Goal: Task Accomplishment & Management: Manage account settings

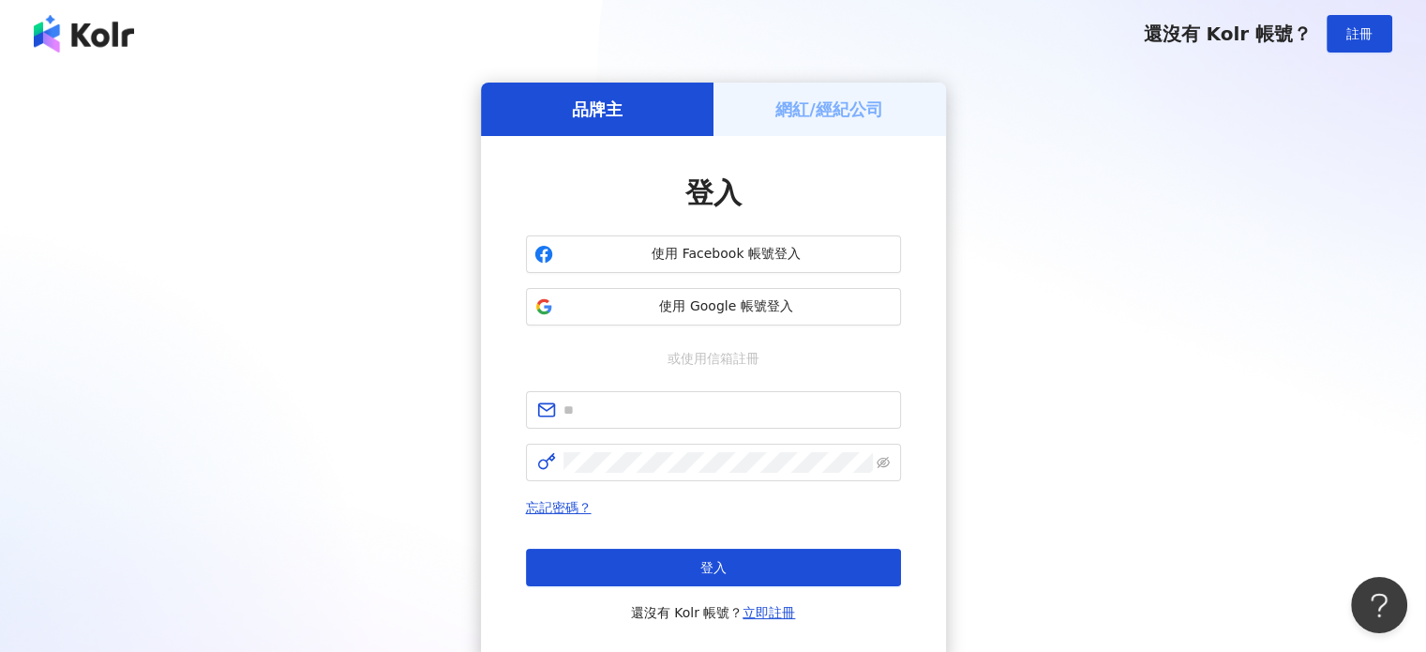
click at [846, 127] on div "網紅/經紀公司" at bounding box center [830, 109] width 233 height 53
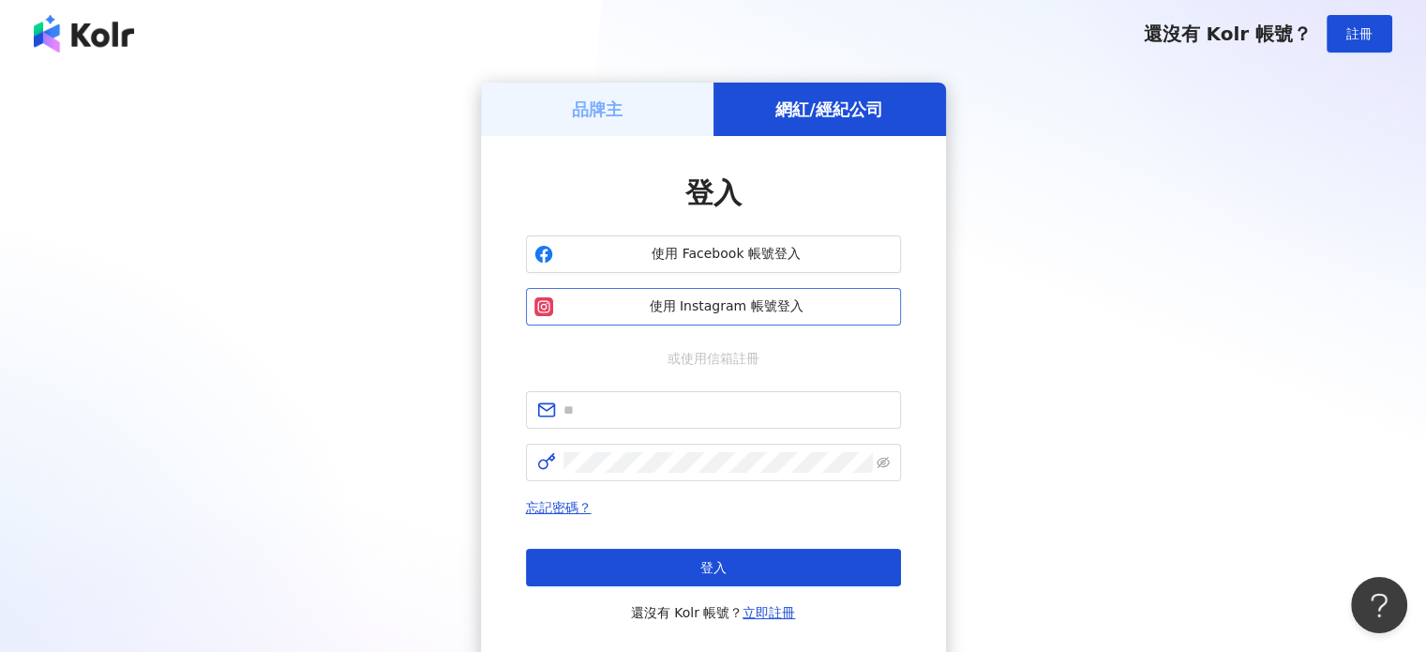
click at [731, 321] on button "使用 Instagram 帳號登入" at bounding box center [713, 307] width 375 height 38
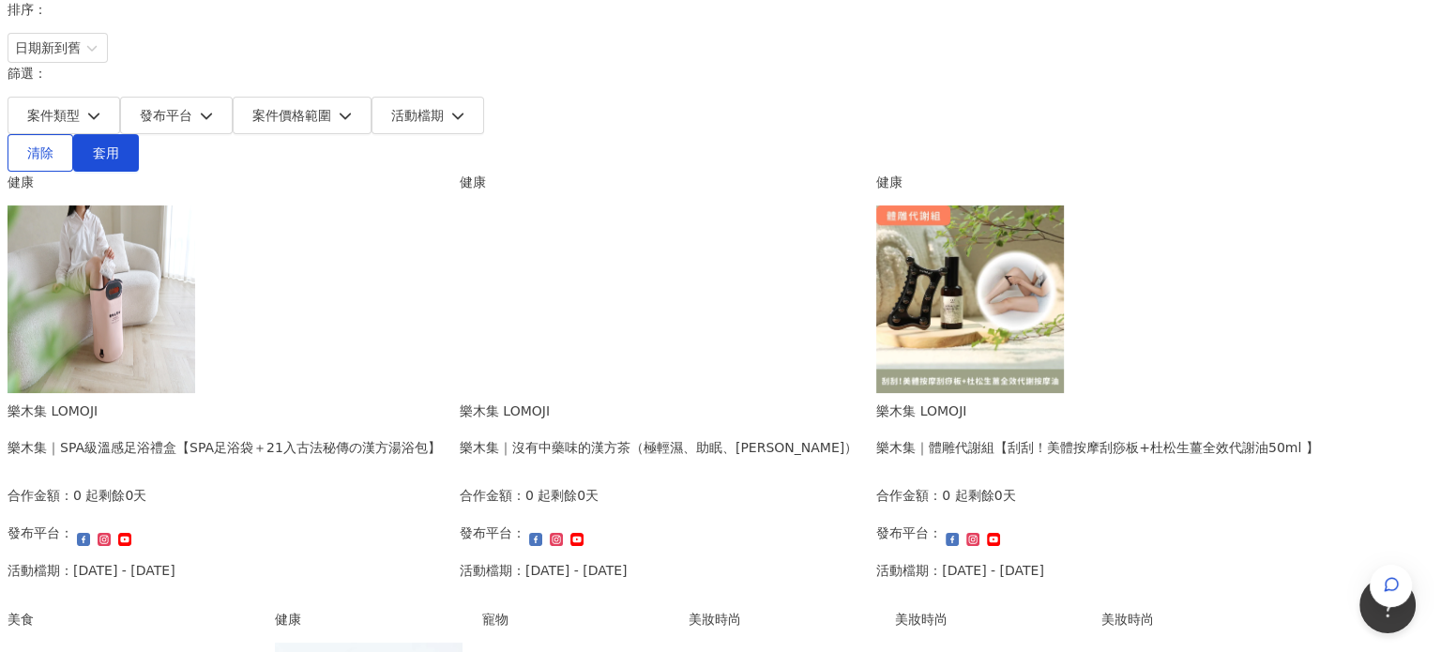
scroll to position [281, 0]
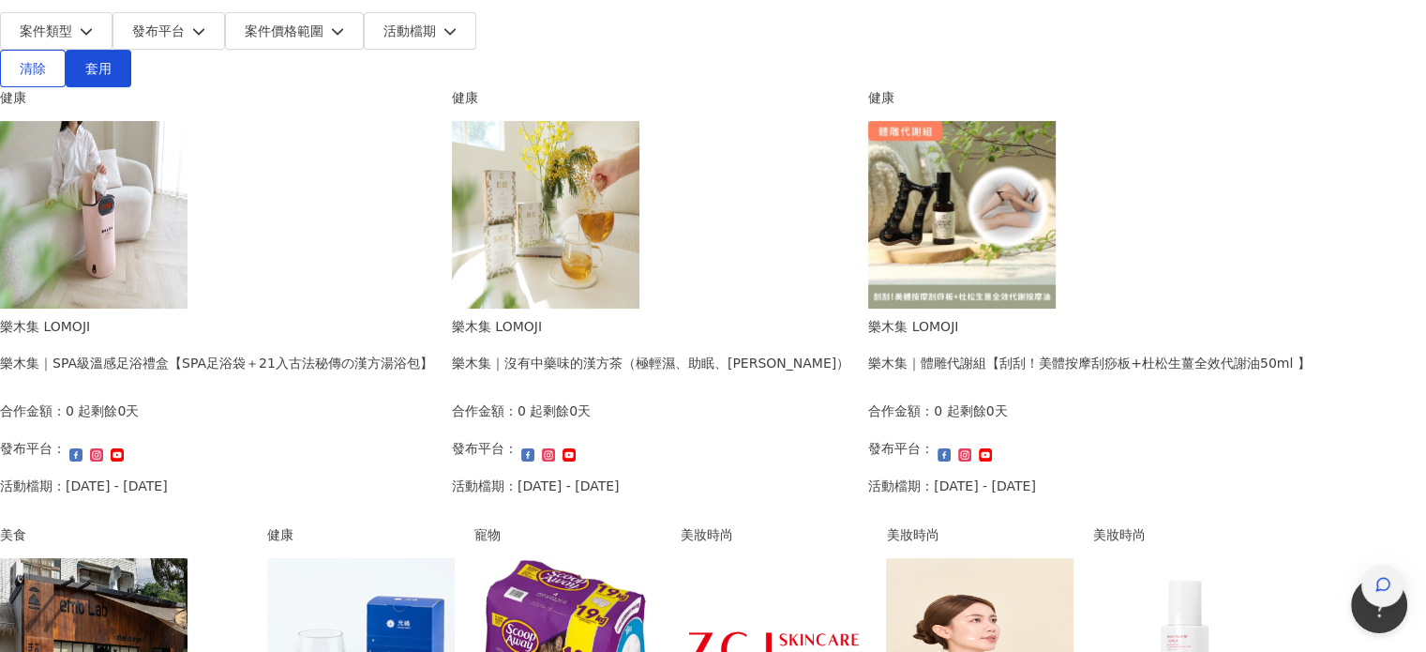
click at [1375, 576] on icon "button" at bounding box center [1383, 584] width 17 height 17
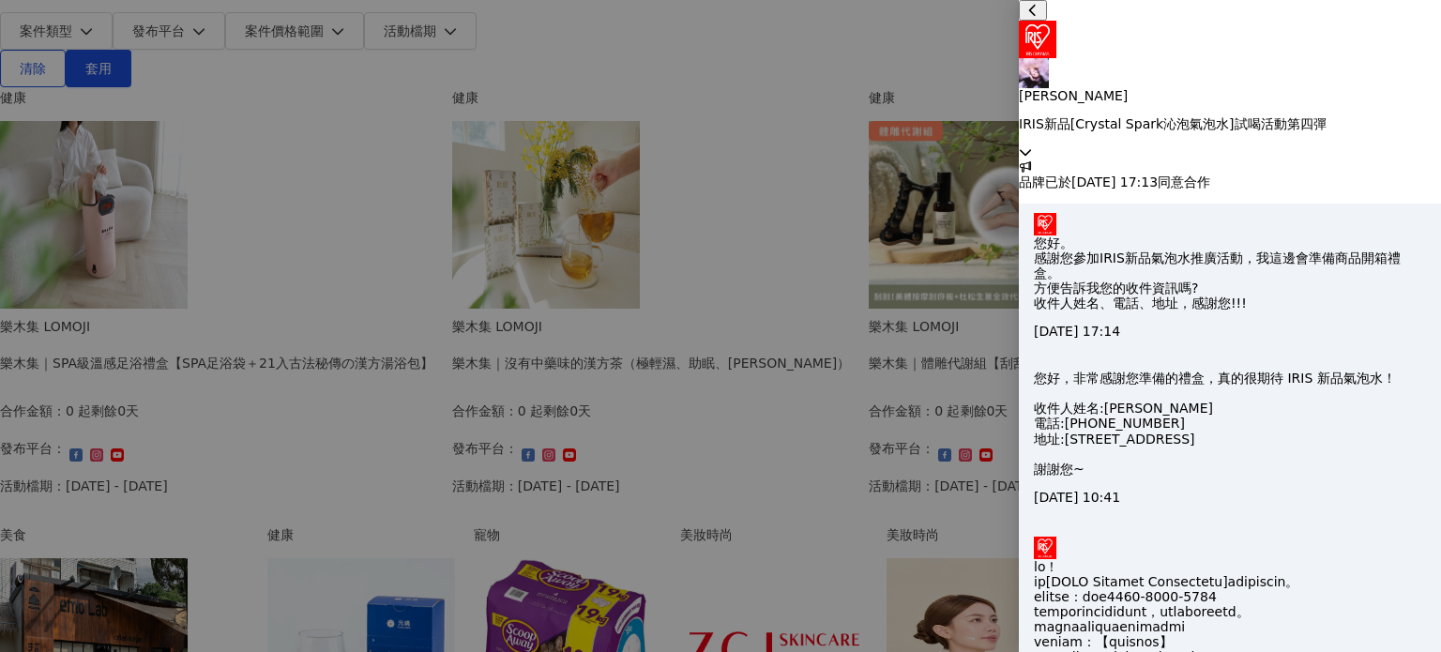
scroll to position [1020, 0]
click at [1426, 27] on div "[PERSON_NAME] [PERSON_NAME]新品[[PERSON_NAME] Spark沁泡氣泡水]試喝活動第四彈" at bounding box center [1230, 79] width 422 height 159
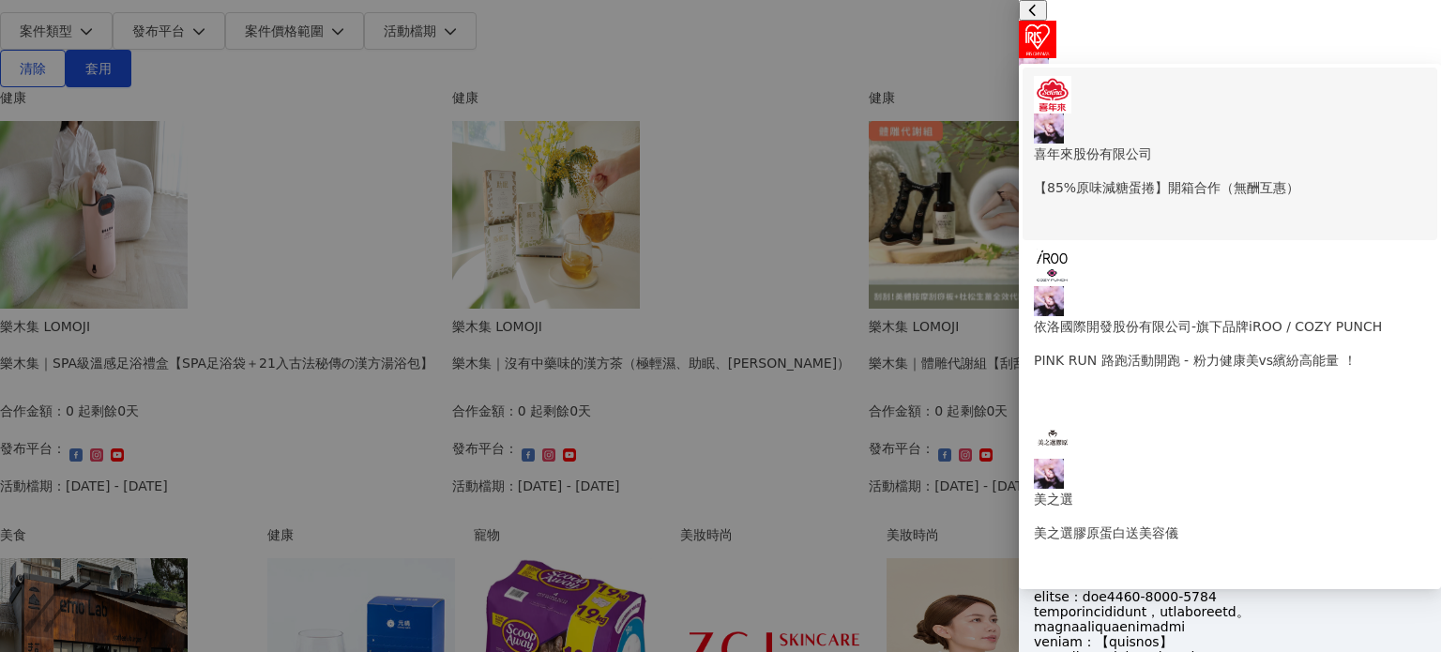
click at [1185, 177] on p "【85%原味減糖蛋捲】開箱合作（無酬互惠）" at bounding box center [1230, 187] width 392 height 21
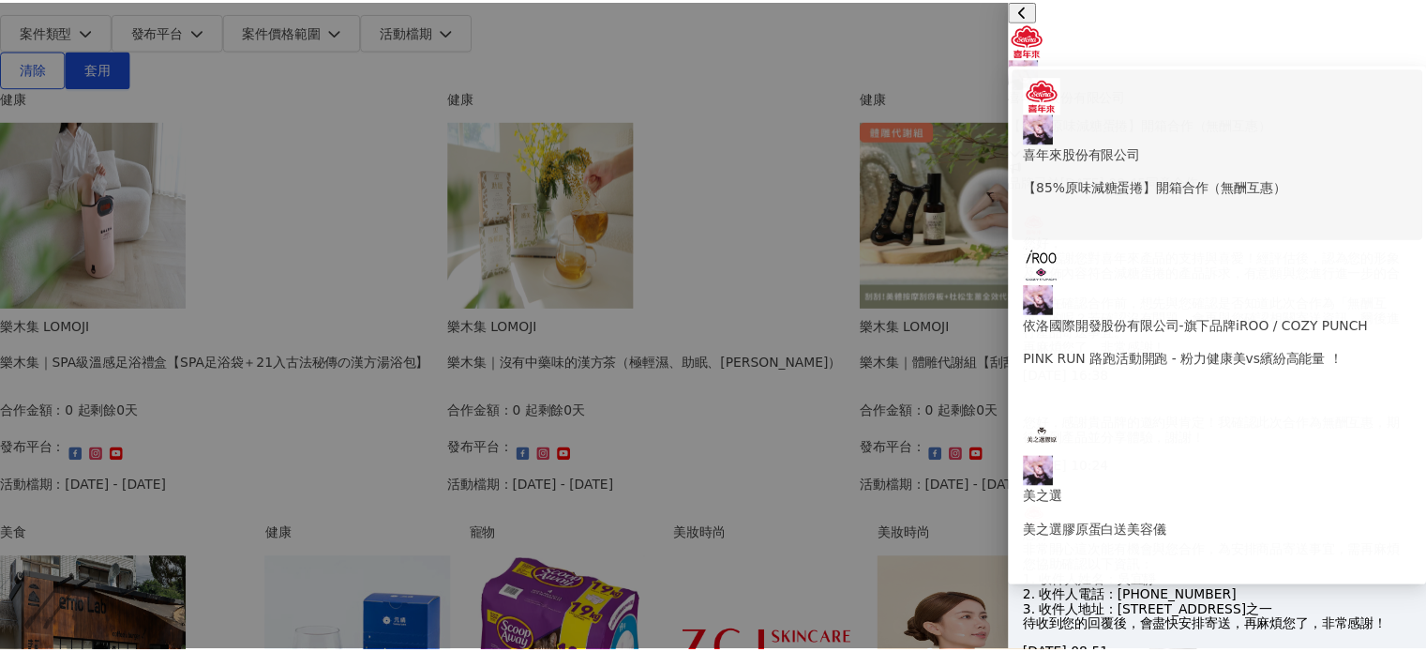
scroll to position [215, 0]
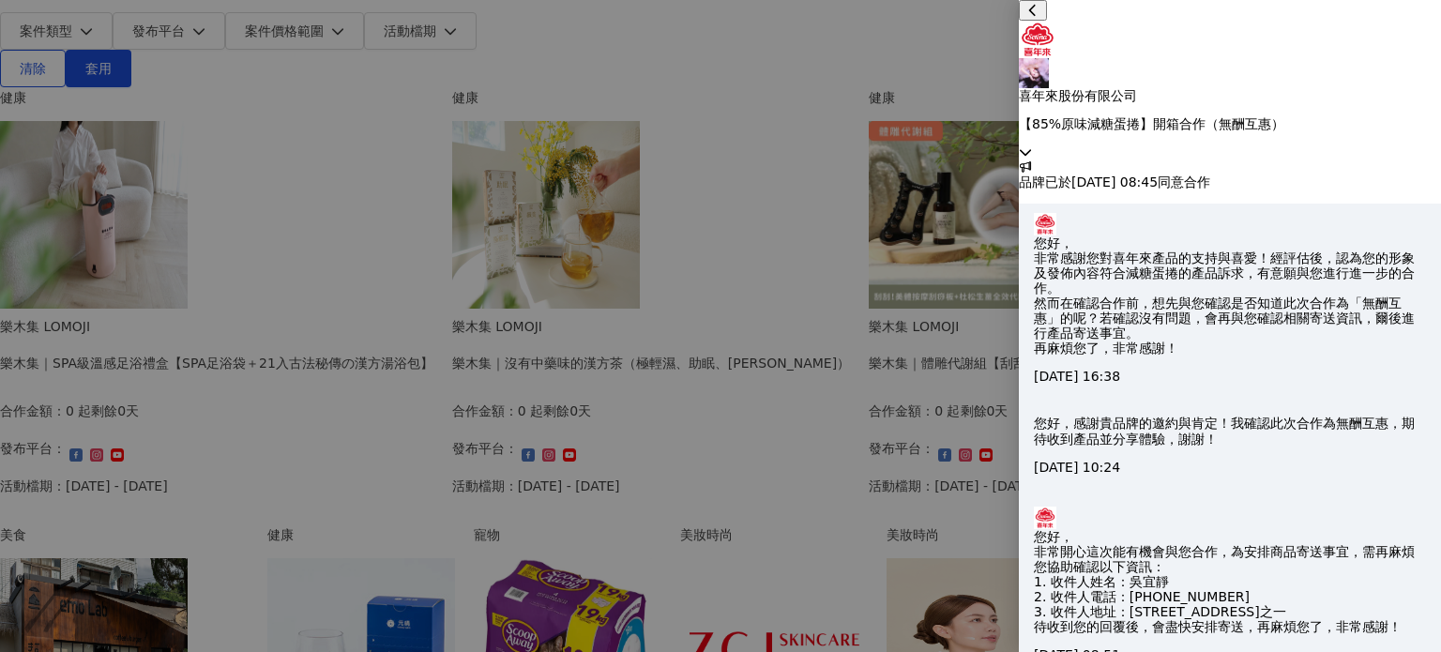
click at [0, 243] on div at bounding box center [720, 326] width 1441 height 652
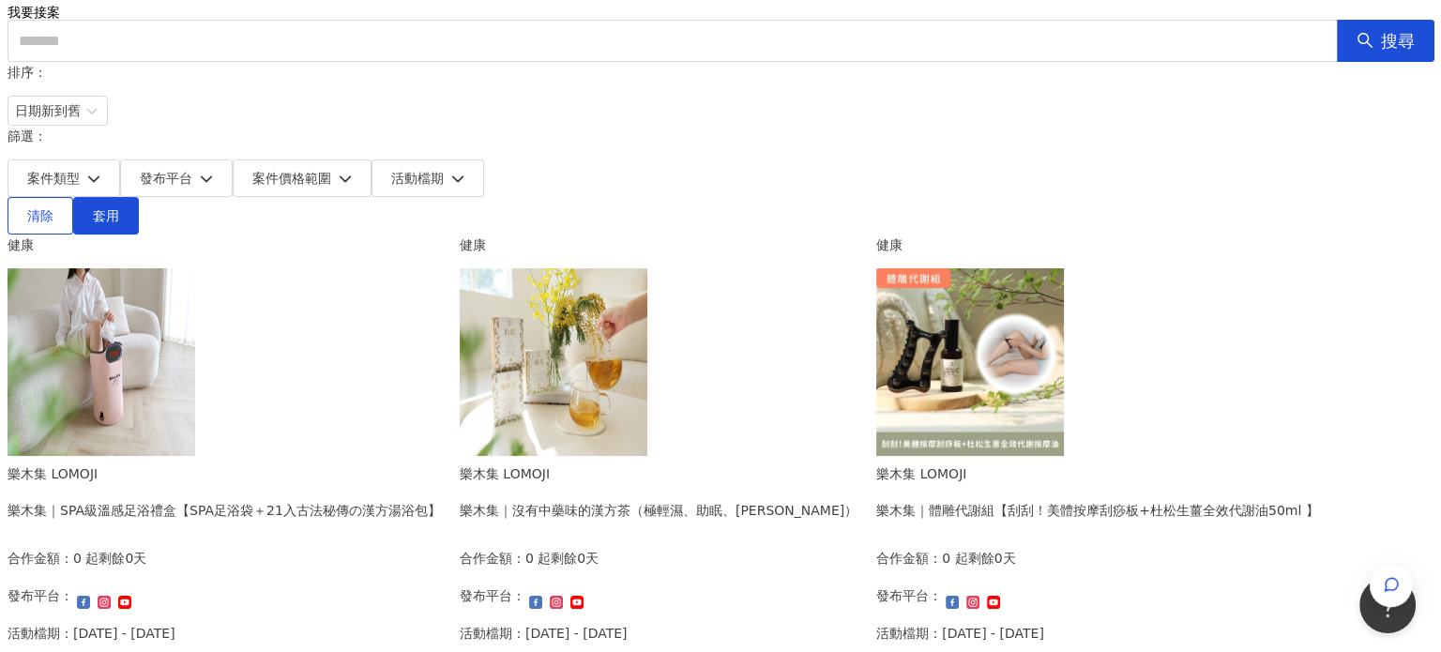
scroll to position [0, 0]
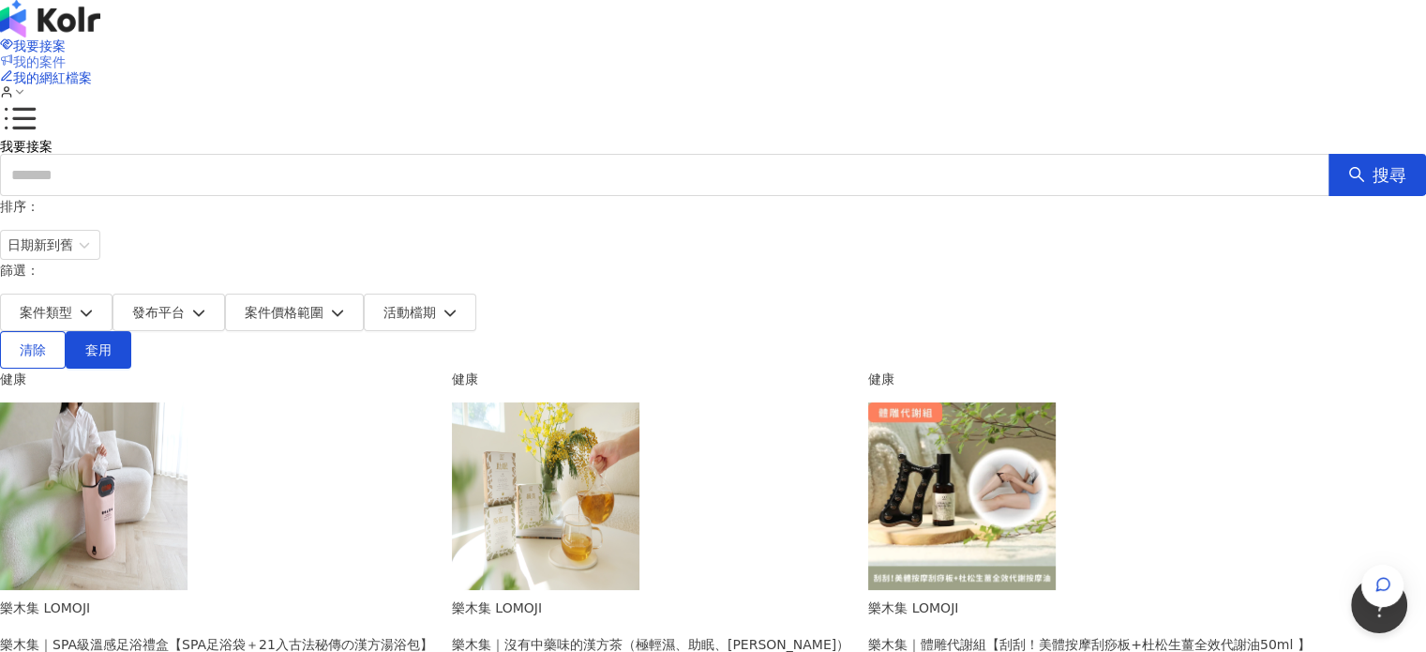
drag, startPoint x: 926, startPoint y: 22, endPoint x: 927, endPoint y: 35, distance: 13.2
click at [926, 22] on div "我要接案 我的案件 我的網紅檔案" at bounding box center [713, 69] width 1426 height 139
click at [66, 54] on span "我的案件" at bounding box center [39, 61] width 53 height 15
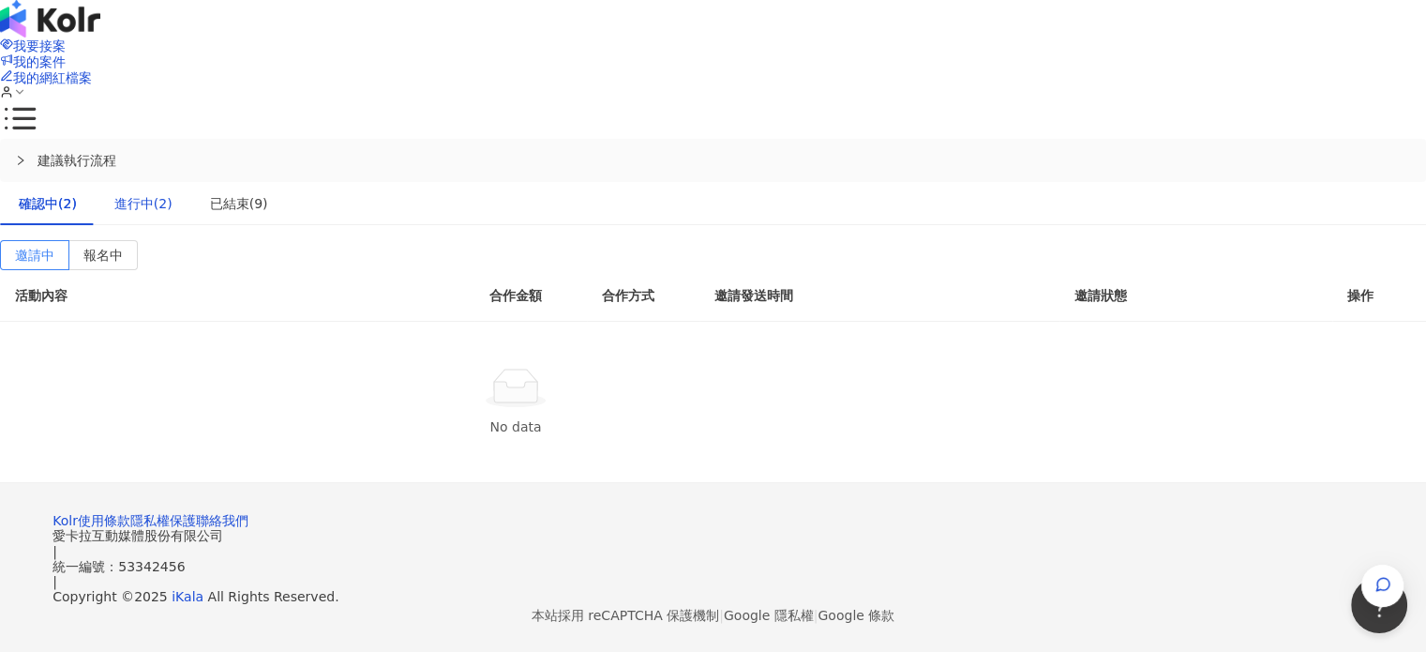
click at [173, 193] on div "進行中(2)" at bounding box center [143, 203] width 58 height 21
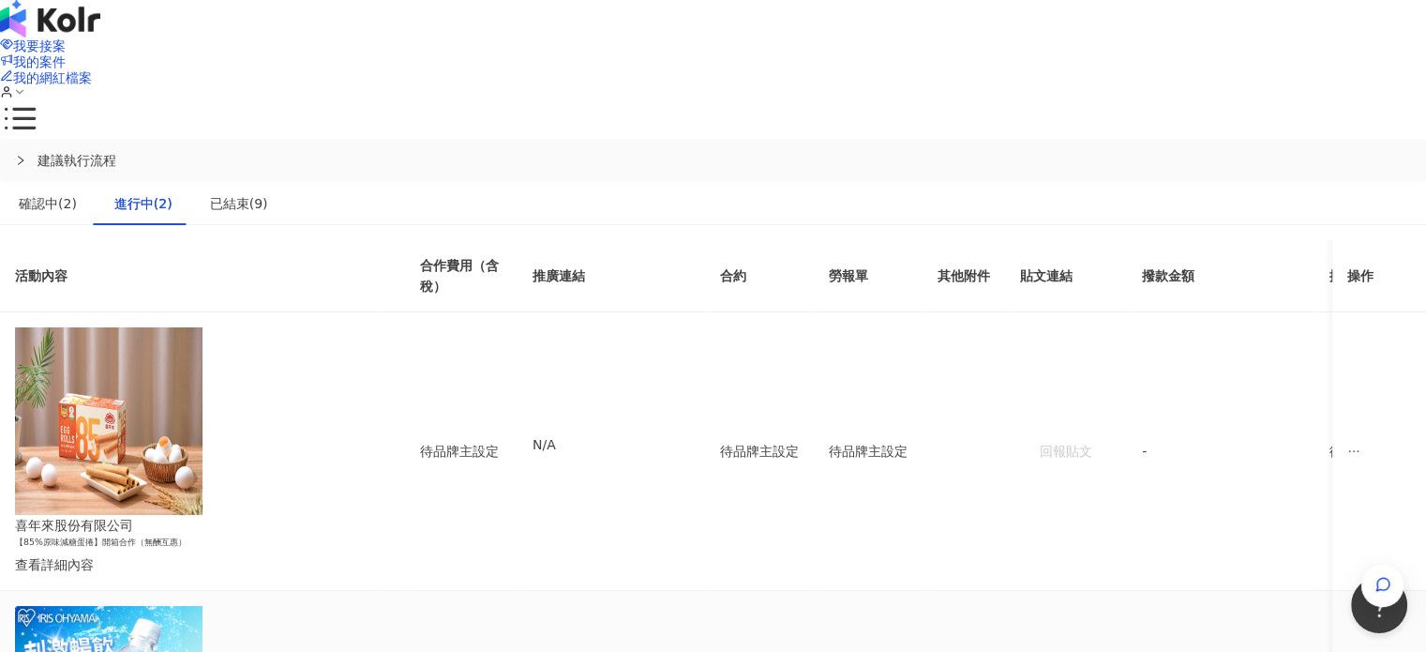
click at [1214, 557] on div "傳訊" at bounding box center [1198, 547] width 66 height 21
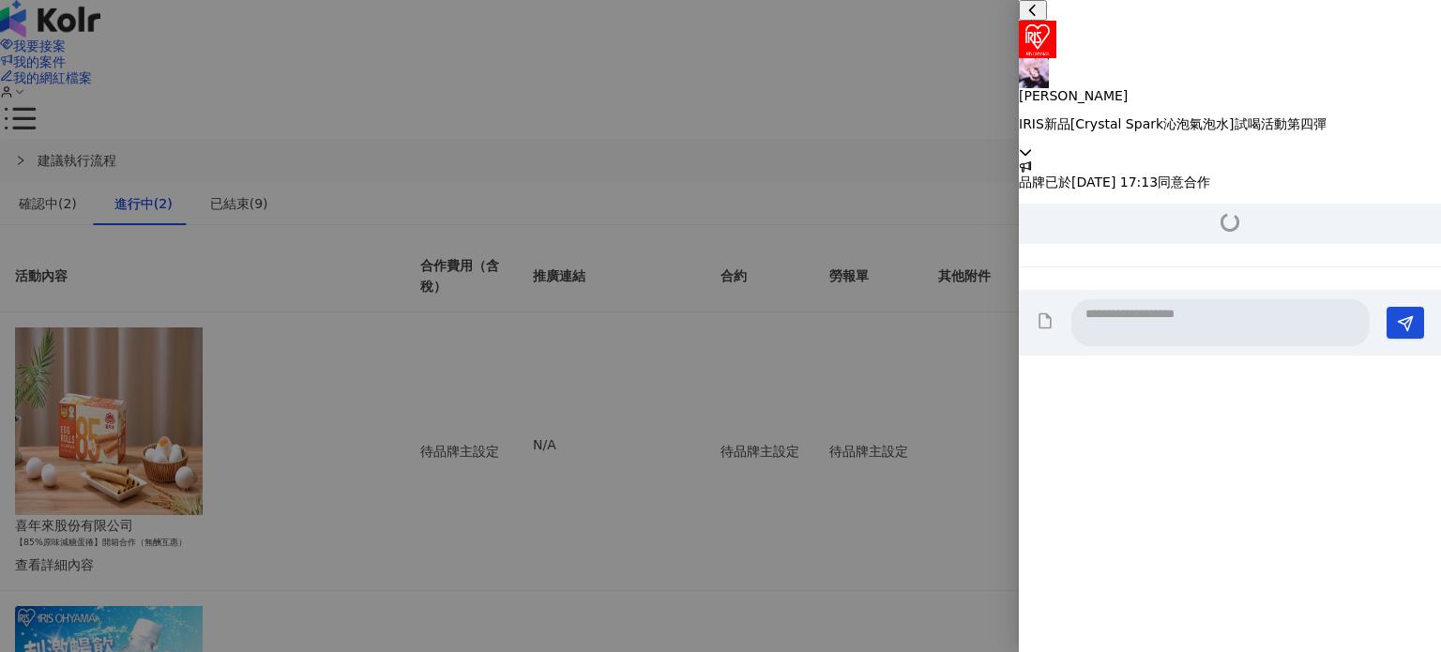
scroll to position [1020, 0]
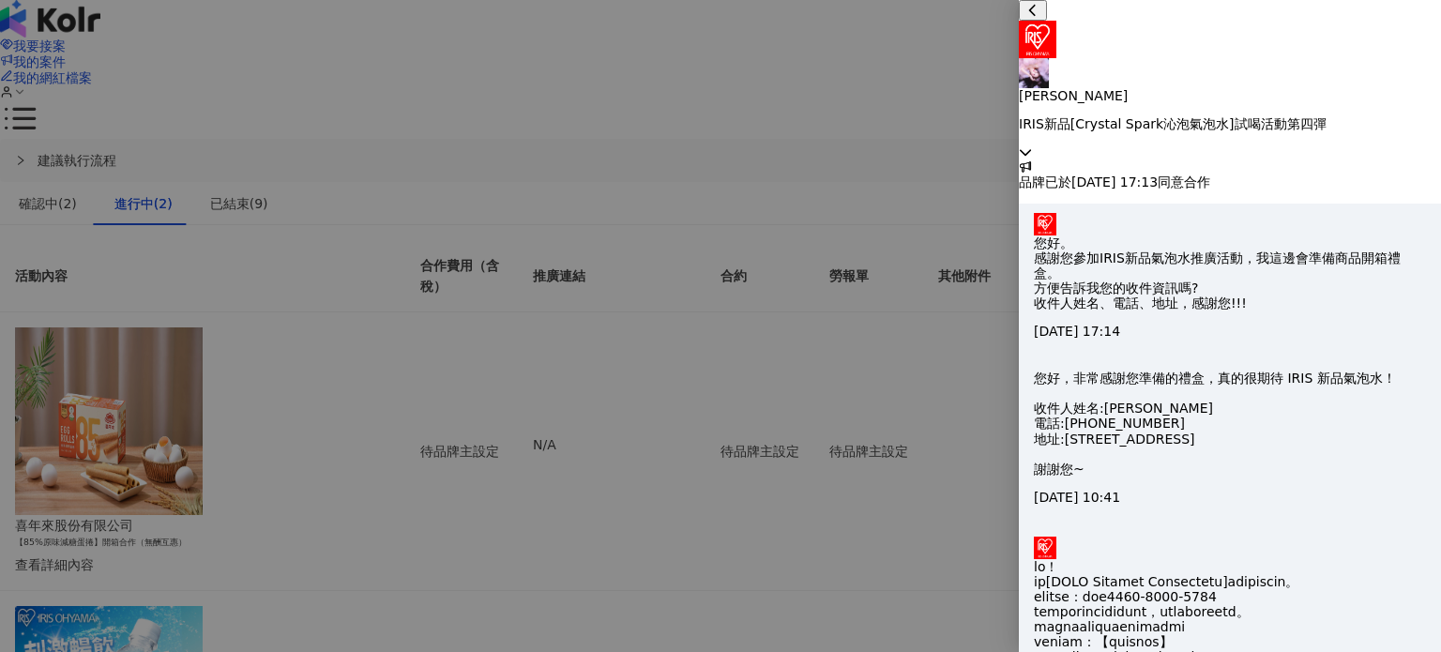
paste textarea "**********"
type textarea "**********"
click at [1032, 145] on icon at bounding box center [1025, 151] width 13 height 13
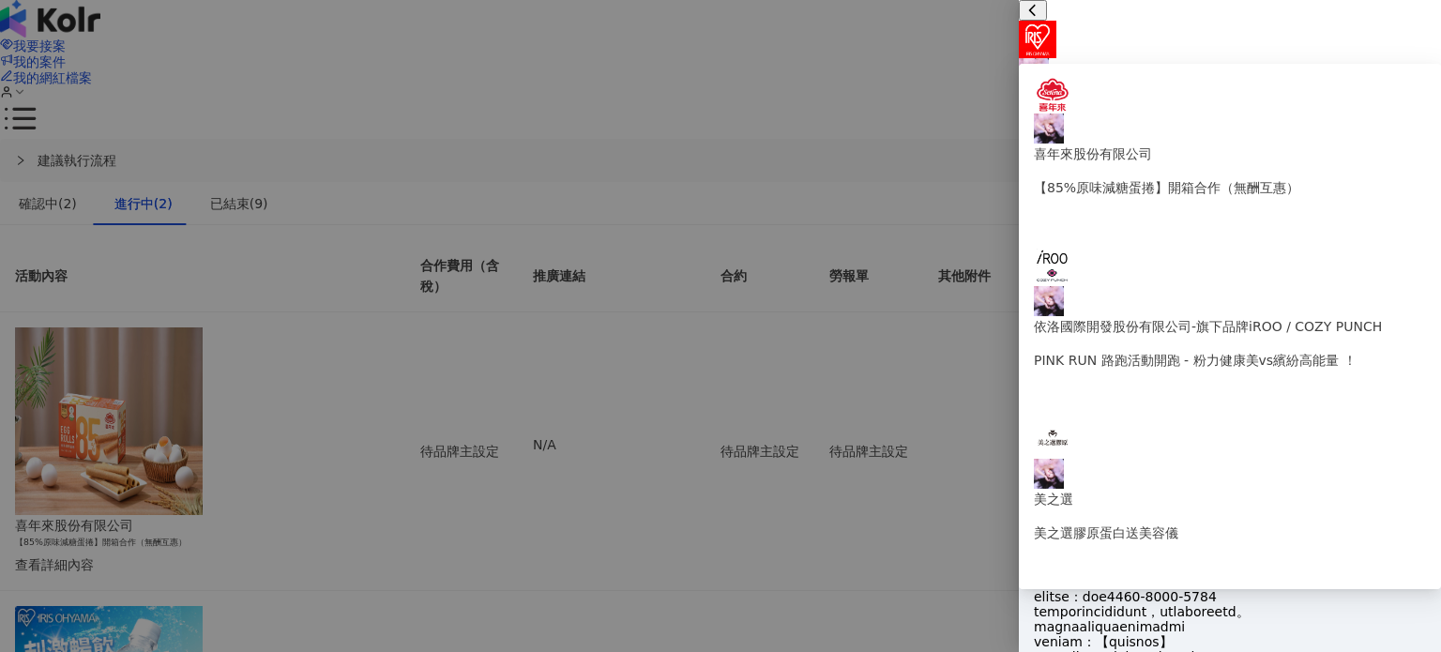
click at [1321, 116] on p "IRIS新品[Crystal Spark沁泡氣泡水]試喝活動第四彈" at bounding box center [1230, 123] width 422 height 15
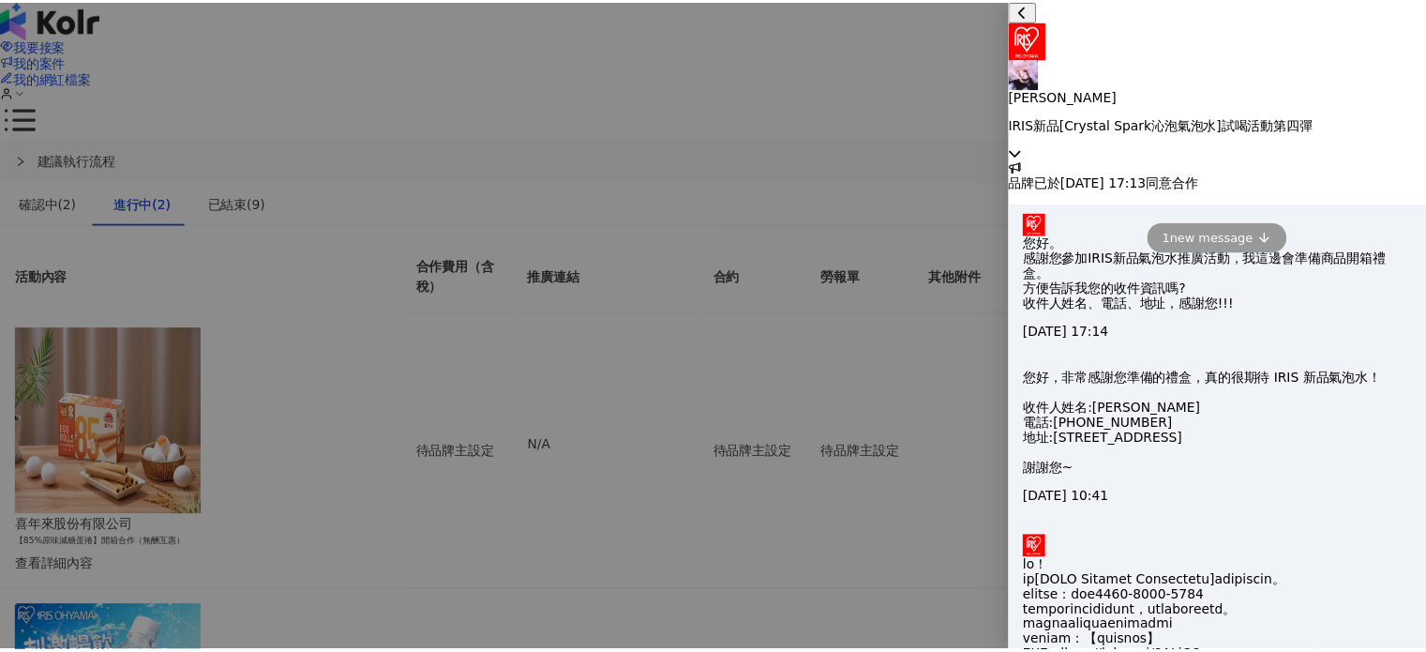
scroll to position [1142, 0]
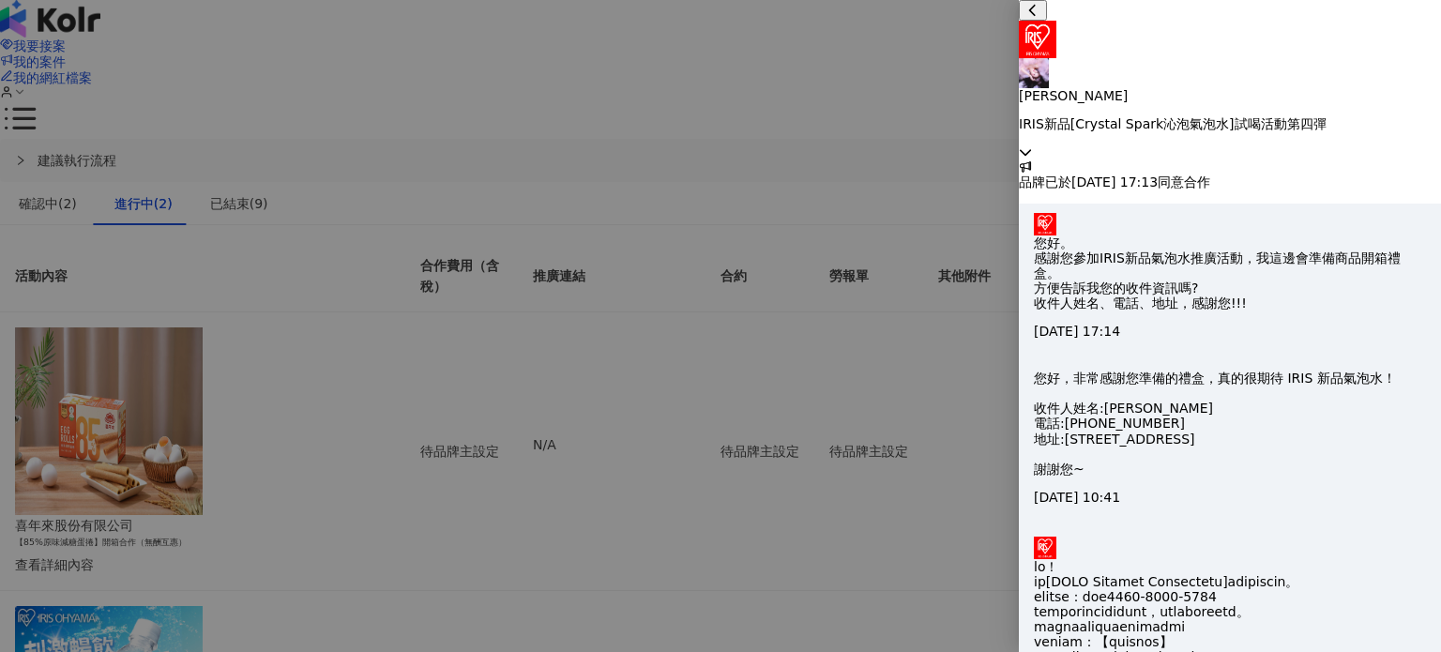
click at [1408, 22] on div "[PERSON_NAME] [PERSON_NAME]新品[[PERSON_NAME] Spark沁泡氣泡水]試喝活動第四彈" at bounding box center [1230, 79] width 422 height 159
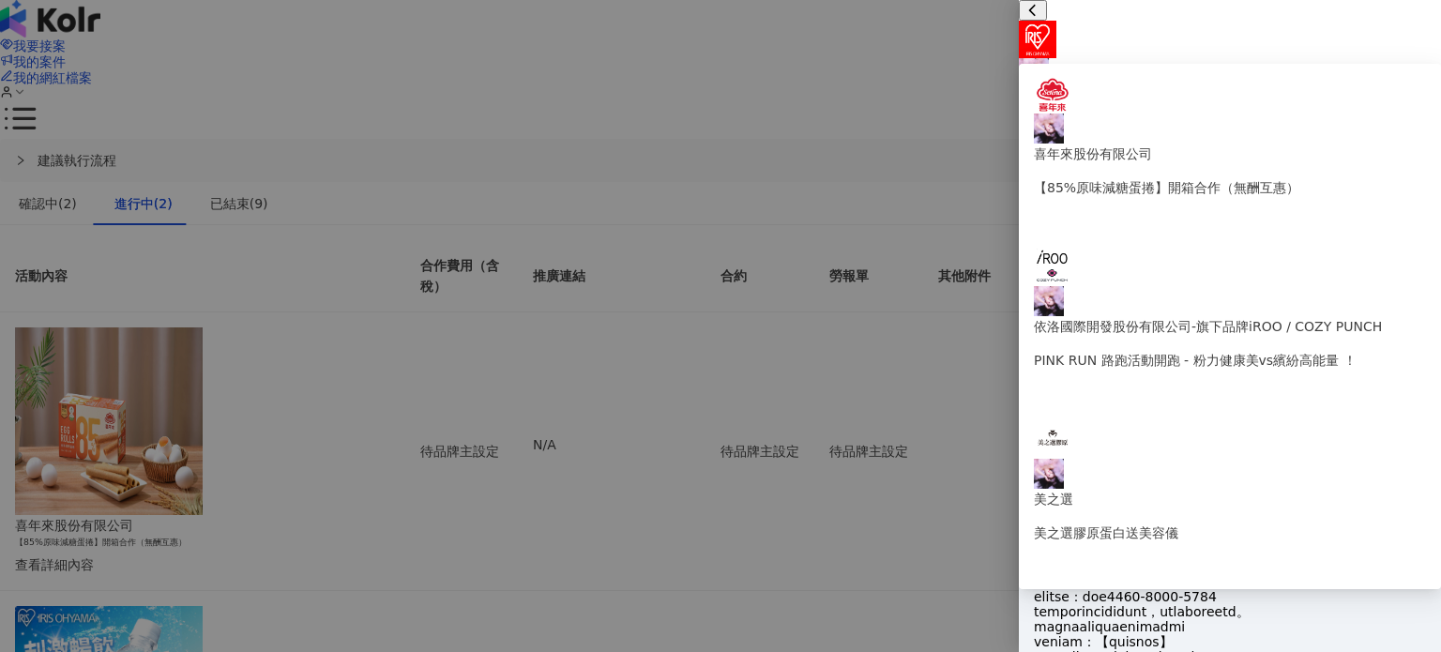
click at [442, 243] on div at bounding box center [720, 326] width 1441 height 652
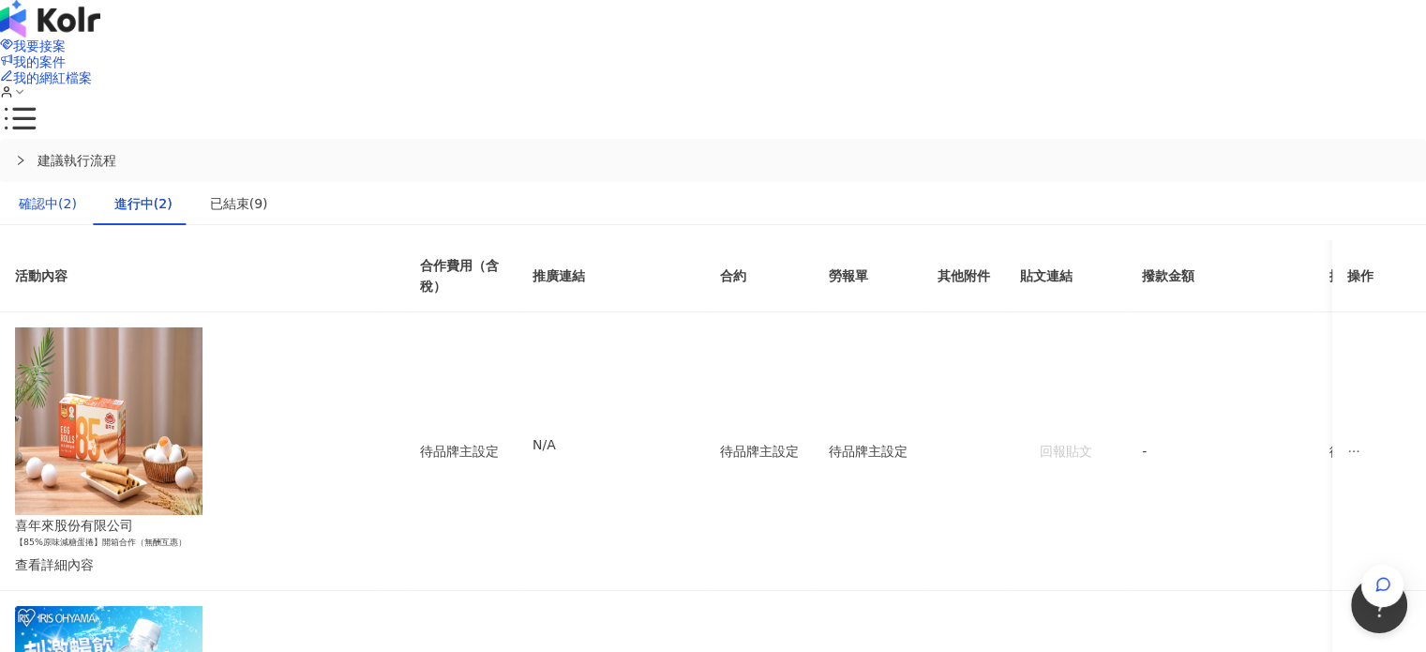
click at [77, 193] on div "確認中(2)" at bounding box center [48, 203] width 58 height 21
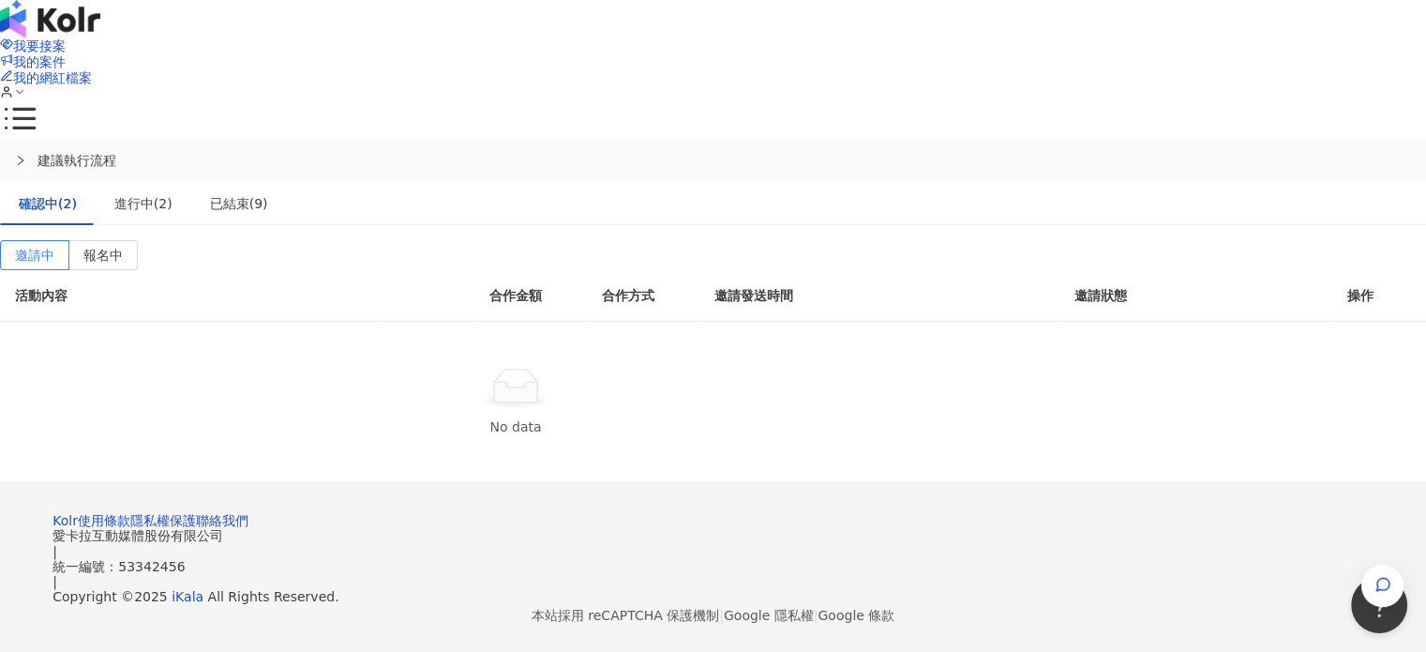
click at [100, 38] on img at bounding box center [50, 19] width 100 height 38
